Goal: Task Accomplishment & Management: Manage account settings

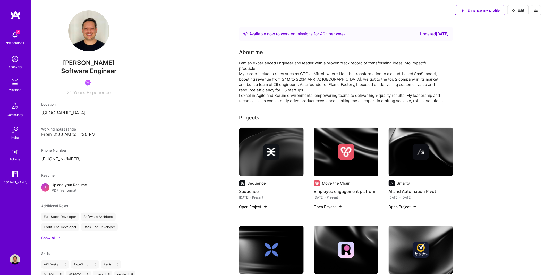
click at [14, 39] on img at bounding box center [15, 35] width 10 height 10
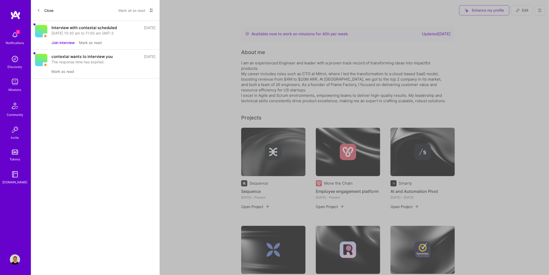
click at [62, 42] on button "Join interview" at bounding box center [62, 42] width 23 height 5
click at [83, 32] on div "The response time has expired." at bounding box center [103, 32] width 104 height 5
click at [74, 28] on div "contextai wants to interview you" at bounding box center [81, 27] width 61 height 5
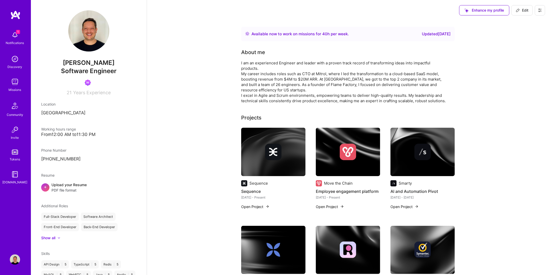
click at [18, 32] on div "1 Notifications Discovery Missions Community Invite Tokens [DOMAIN_NAME]" at bounding box center [15, 107] width 31 height 156
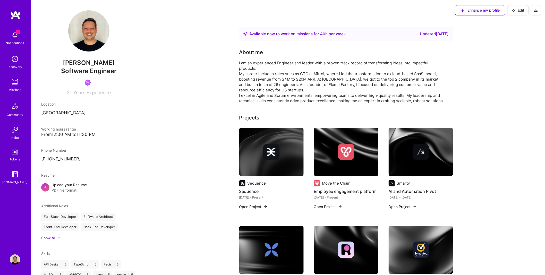
click at [17, 35] on img at bounding box center [15, 35] width 10 height 10
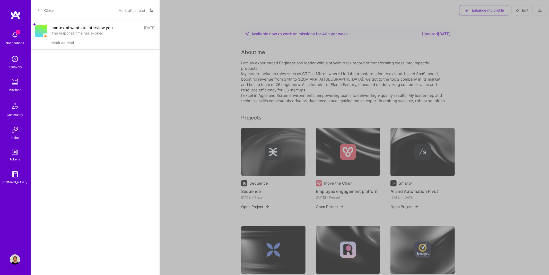
click at [71, 23] on div "contextai wants to interview you [DATE] The response time has expired. [PERSON_…" at bounding box center [95, 35] width 129 height 29
click at [52, 27] on div "contextai wants to interview you" at bounding box center [81, 27] width 61 height 5
click at [46, 30] on img at bounding box center [41, 31] width 12 height 12
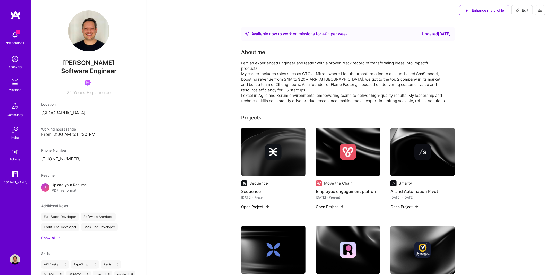
click at [14, 62] on img at bounding box center [15, 59] width 10 height 10
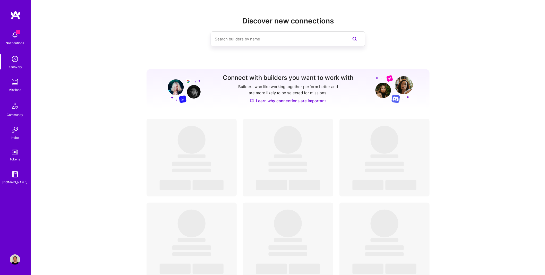
click at [15, 82] on img at bounding box center [15, 82] width 10 height 10
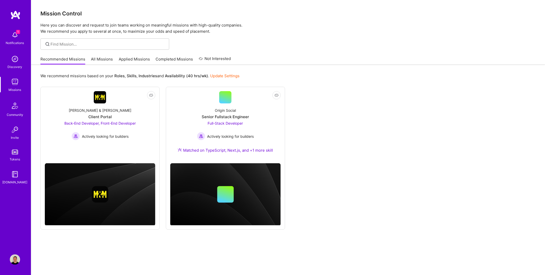
click at [122, 58] on link "Applied Missions" at bounding box center [134, 60] width 31 height 8
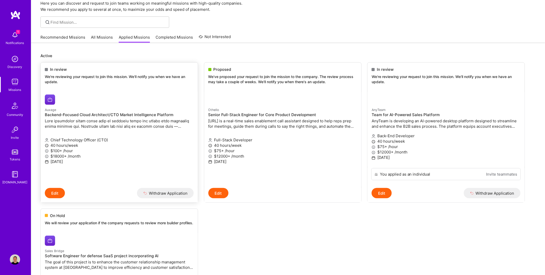
scroll to position [18, 0]
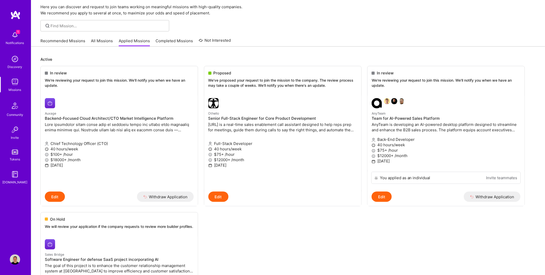
click at [68, 42] on link "Recommended Missions" at bounding box center [62, 42] width 45 height 8
